Goal: Check status: Check status

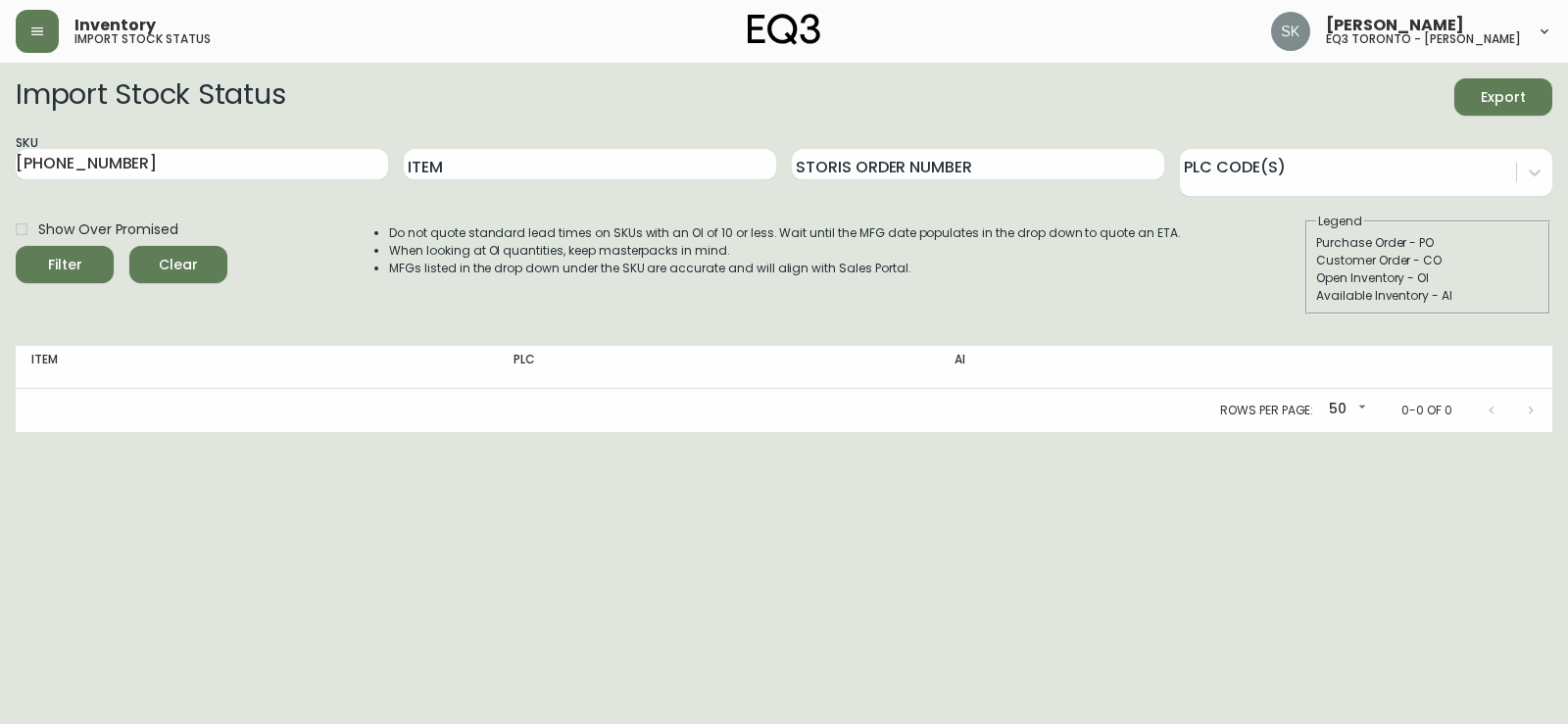
drag, startPoint x: 136, startPoint y: 144, endPoint x: 0, endPoint y: 165, distance: 137.6
click at [0, 167] on main "Import Stock Status Export SKU [PHONE_NUMBER] Item Storis Order Number PLC Code…" at bounding box center [784, 247] width 1568 height 369
drag, startPoint x: 136, startPoint y: 165, endPoint x: 0, endPoint y: 134, distance: 139.5
click at [0, 135] on main "Import Stock Status Export SKU [PHONE_NUMBER] Item Storis Order Number PLC Code…" at bounding box center [784, 247] width 1568 height 369
paste input "625-16-A"
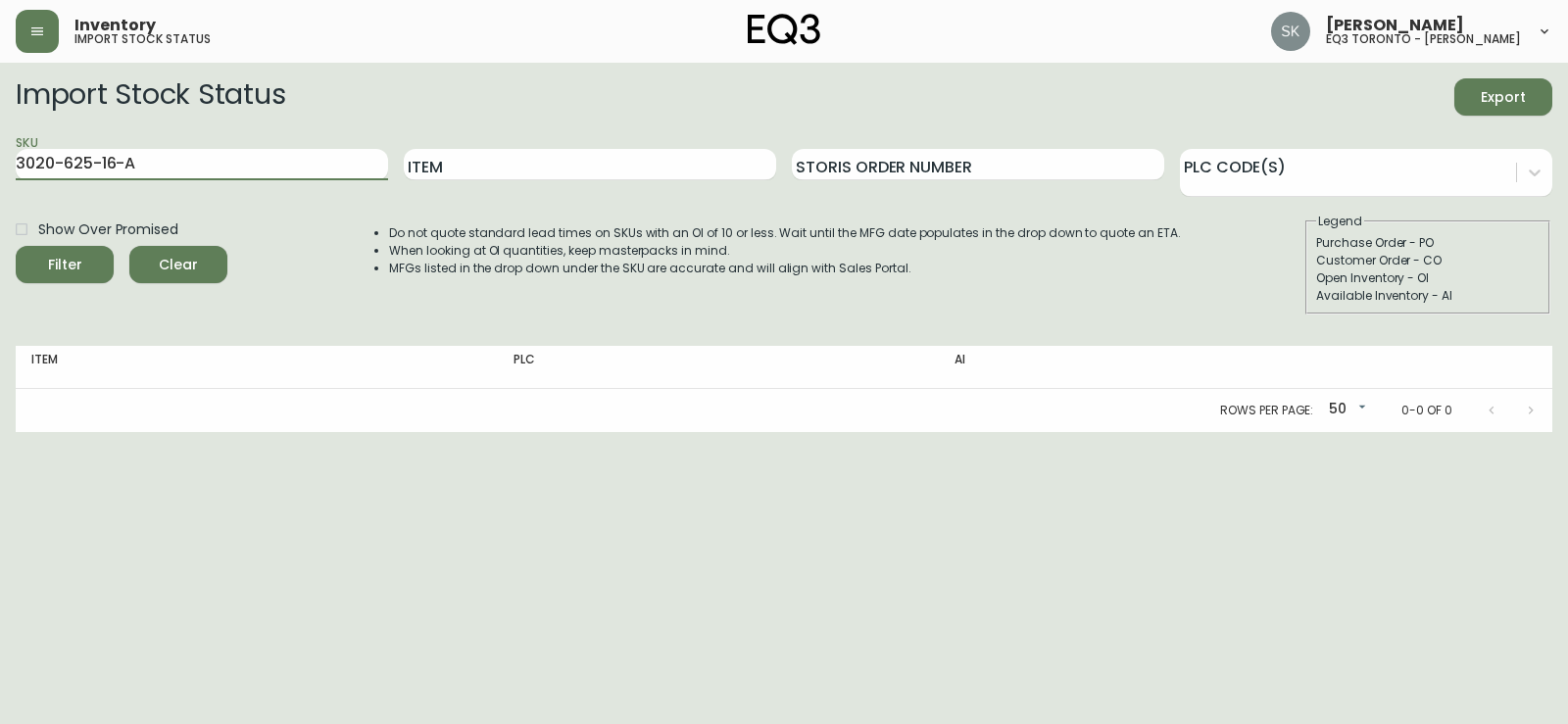
click at [16, 246] on button "Filter" at bounding box center [64, 264] width 98 height 38
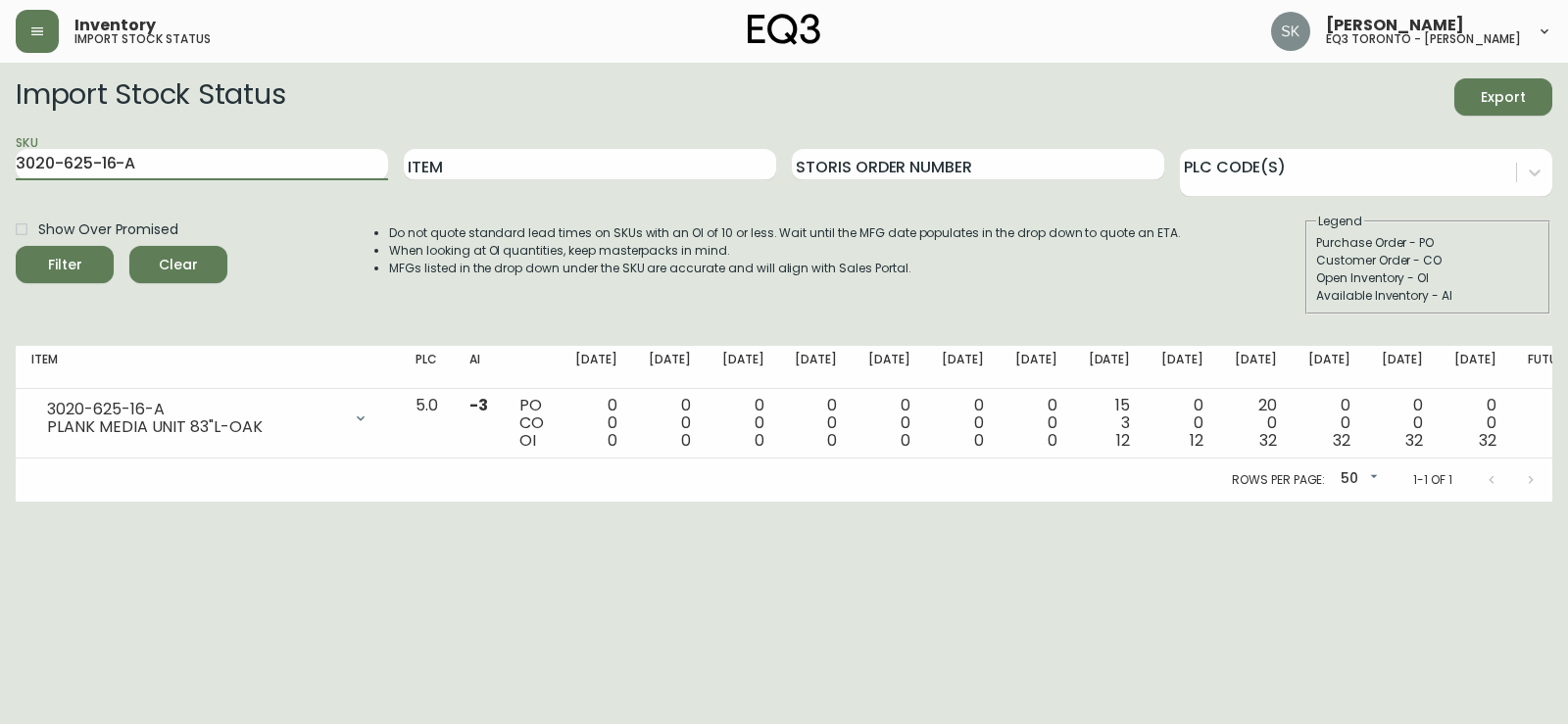
drag, startPoint x: 173, startPoint y: 168, endPoint x: 0, endPoint y: 152, distance: 173.7
click at [0, 154] on main "Import Stock Status Export SKU 3020-625-16-A Item Storis Order Number PLC Code(…" at bounding box center [784, 281] width 1568 height 439
paste input "30-16-B"
type input "3020-630-16-B"
click at [16, 246] on button "Filter" at bounding box center [64, 264] width 98 height 38
